Goal: Task Accomplishment & Management: Manage account settings

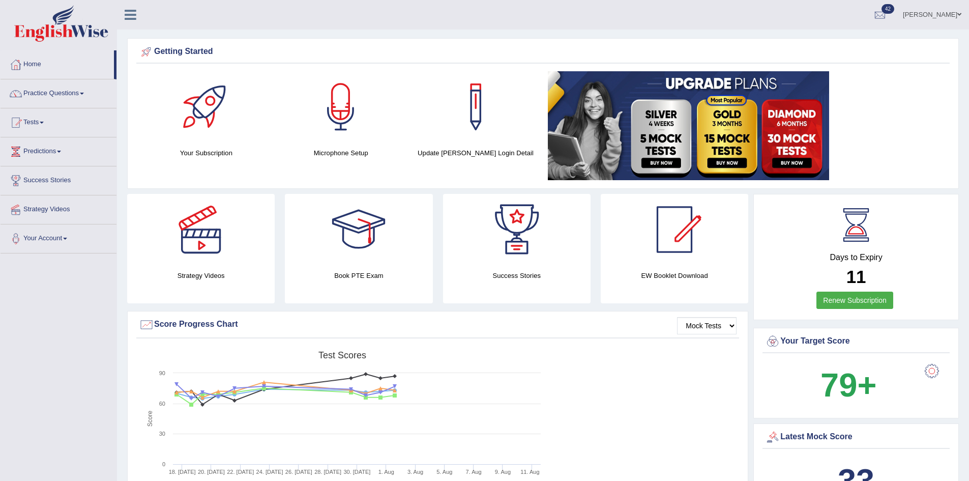
click at [956, 17] on link "[PERSON_NAME]" at bounding box center [932, 13] width 74 height 26
click at [898, 131] on link "Log out" at bounding box center [913, 142] width 110 height 23
